Goal: Information Seeking & Learning: Learn about a topic

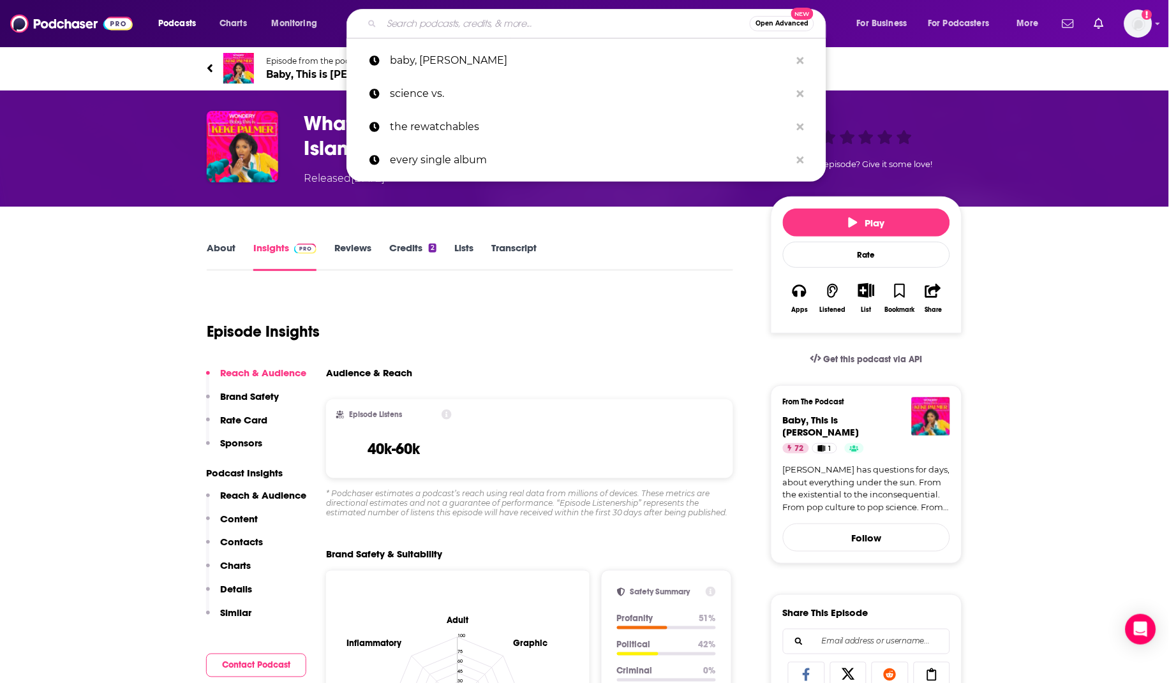
click at [415, 23] on input "Search podcasts, credits, & more..." at bounding box center [565, 23] width 368 height 20
click at [394, 22] on input "Search podcasts, credits, & more..." at bounding box center [565, 23] width 368 height 20
click at [347, 309] on div "Episode Insights" at bounding box center [470, 324] width 526 height 65
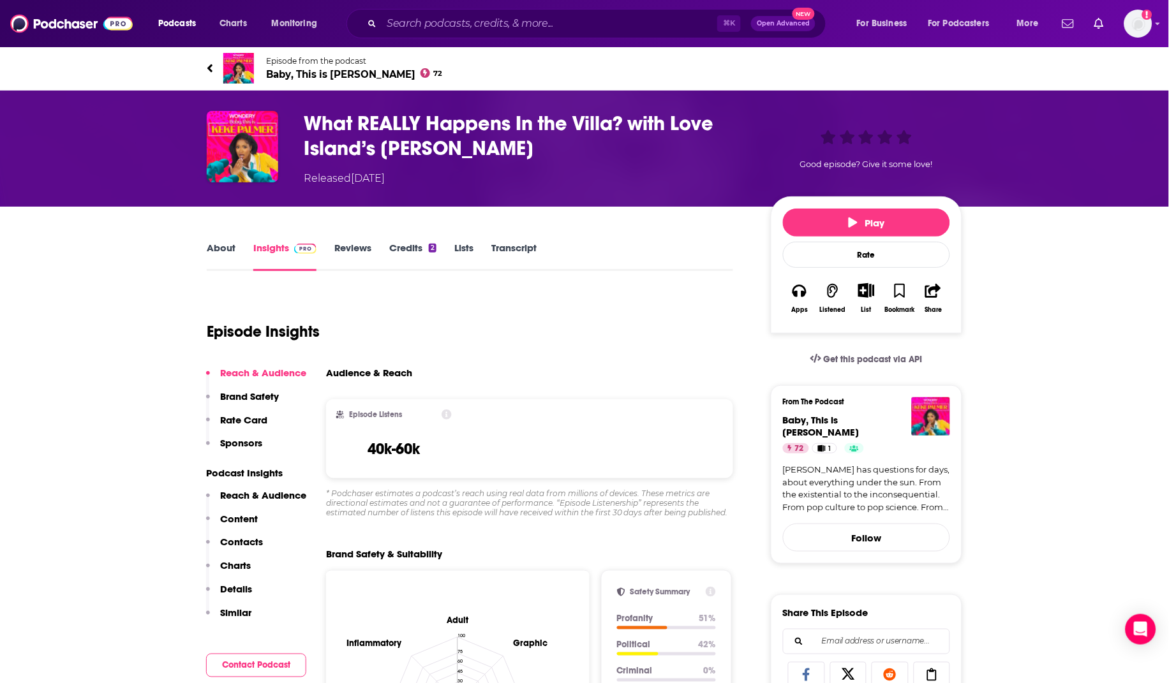
click at [213, 62] on icon at bounding box center [210, 68] width 6 height 13
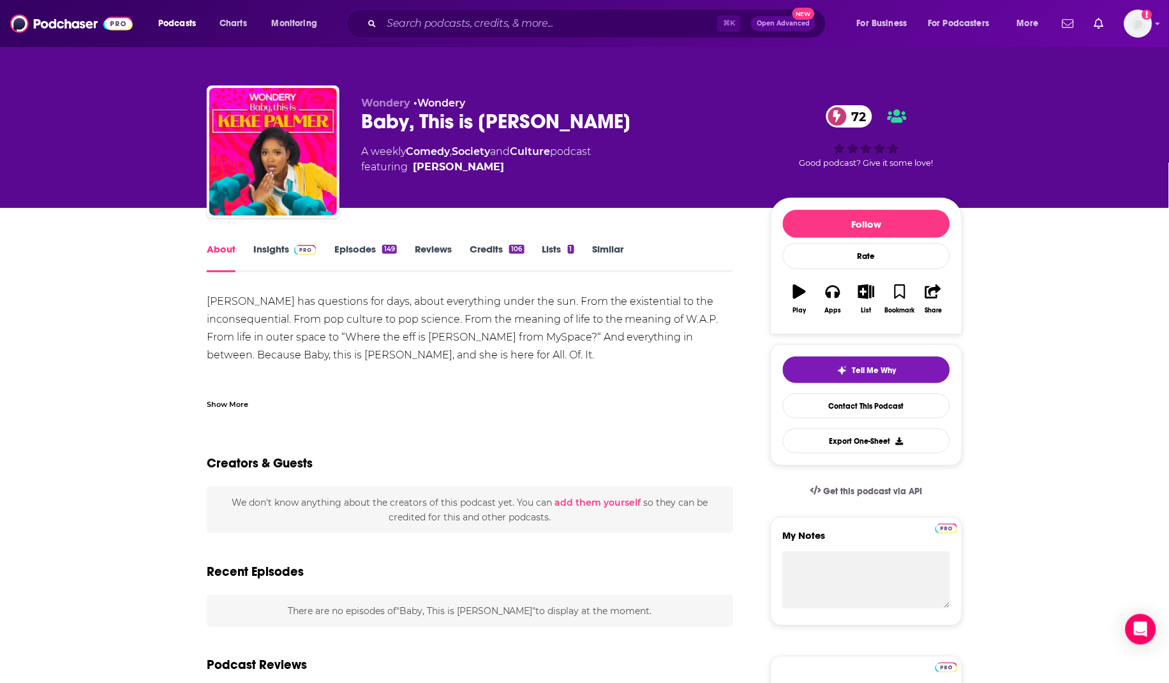
click at [363, 250] on link "Episodes 149" at bounding box center [365, 257] width 63 height 29
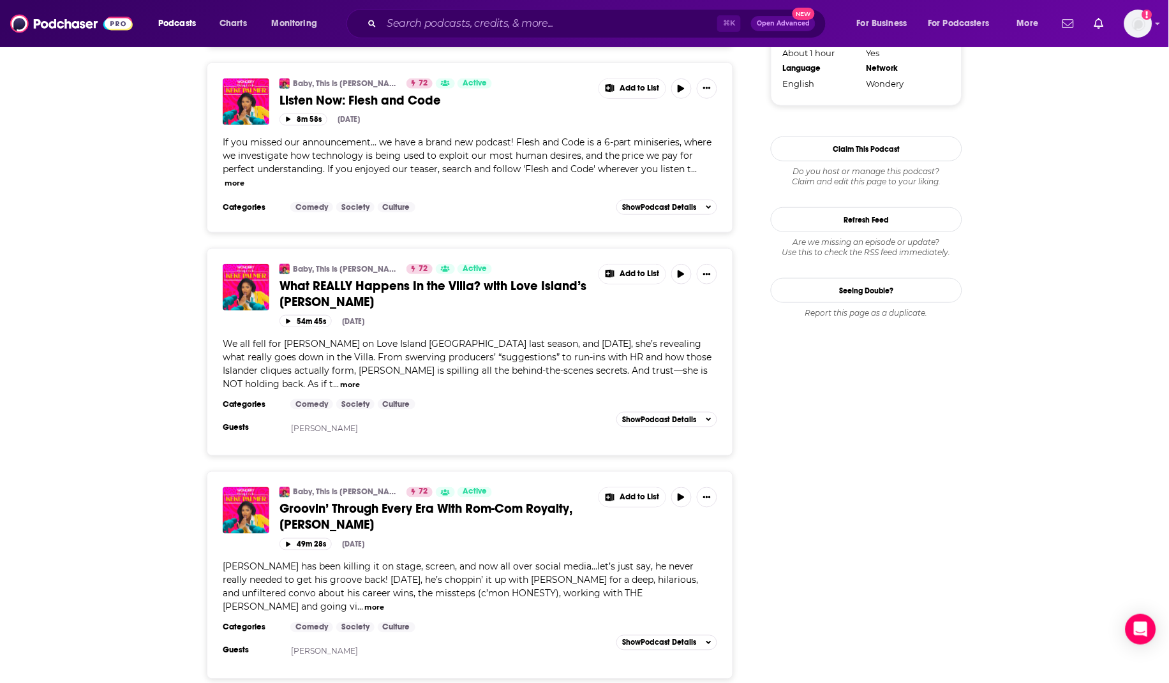
scroll to position [1402, 0]
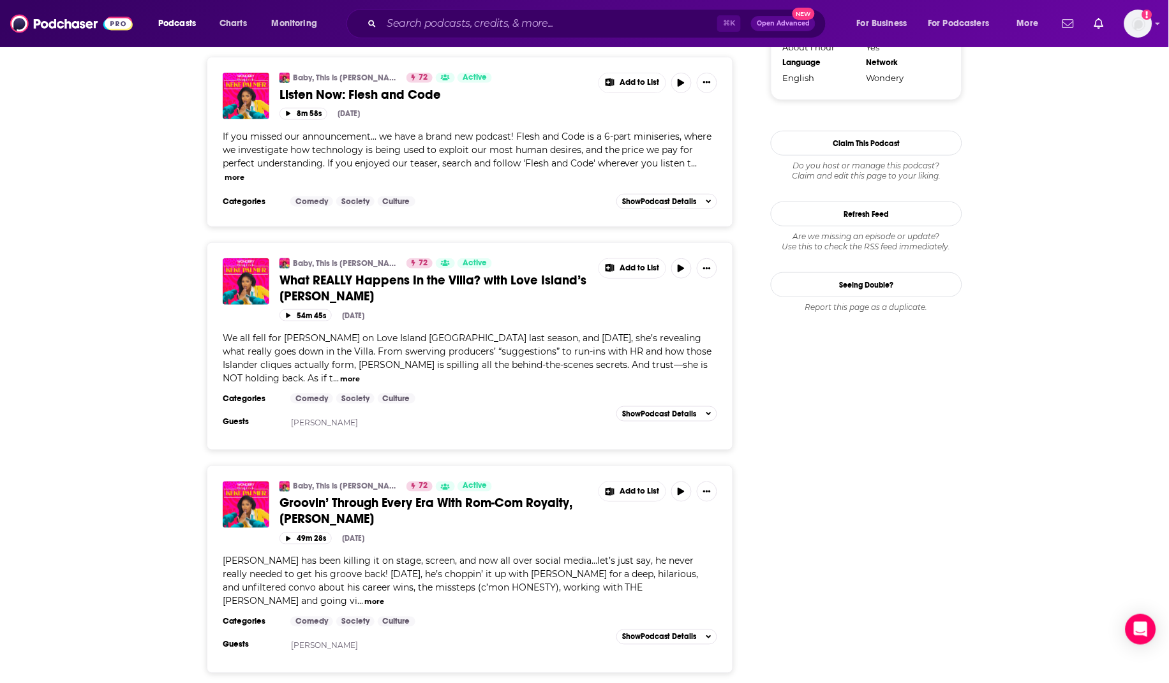
click at [487, 272] on span "What REALLY Happens In the Villa? with Love Island’s [PERSON_NAME]" at bounding box center [432, 288] width 307 height 32
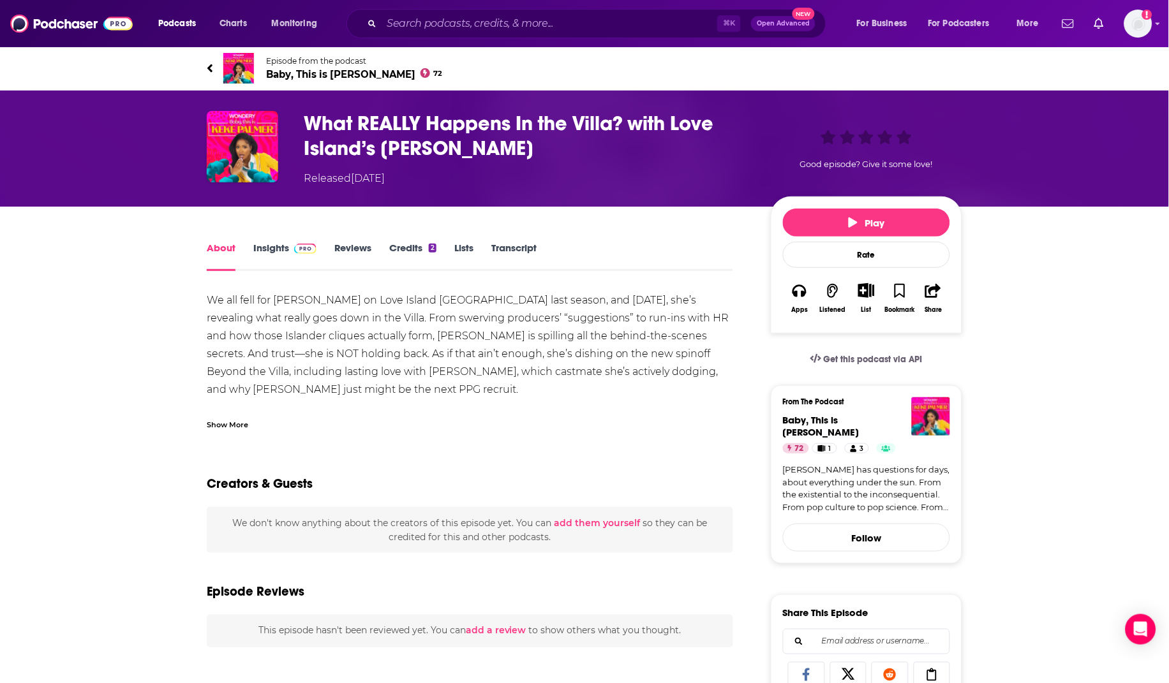
click at [285, 244] on link "Insights" at bounding box center [284, 256] width 63 height 29
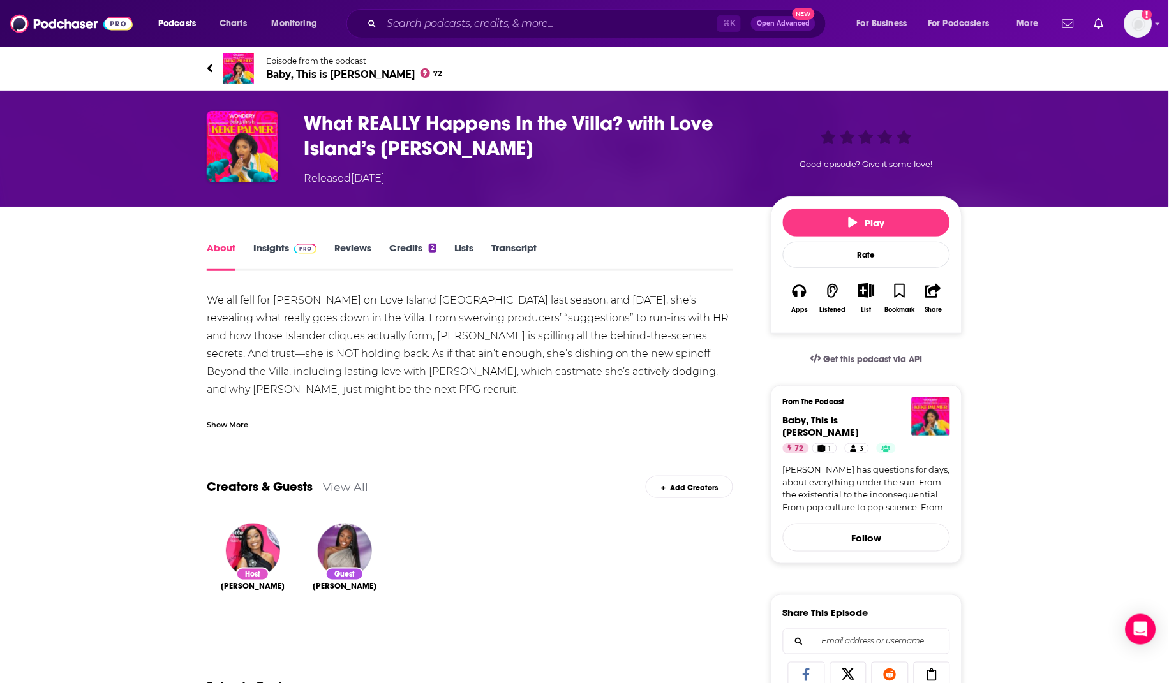
click at [270, 246] on link "Insights" at bounding box center [284, 256] width 63 height 29
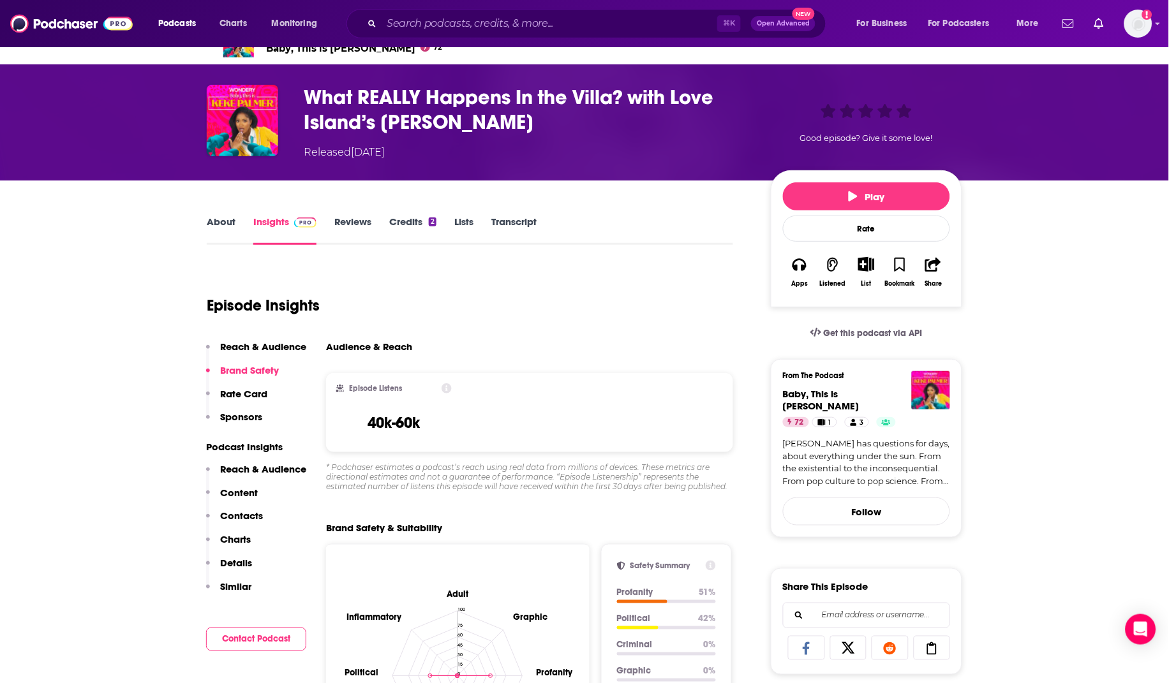
scroll to position [3, 0]
